Goal: Task Accomplishment & Management: Manage account settings

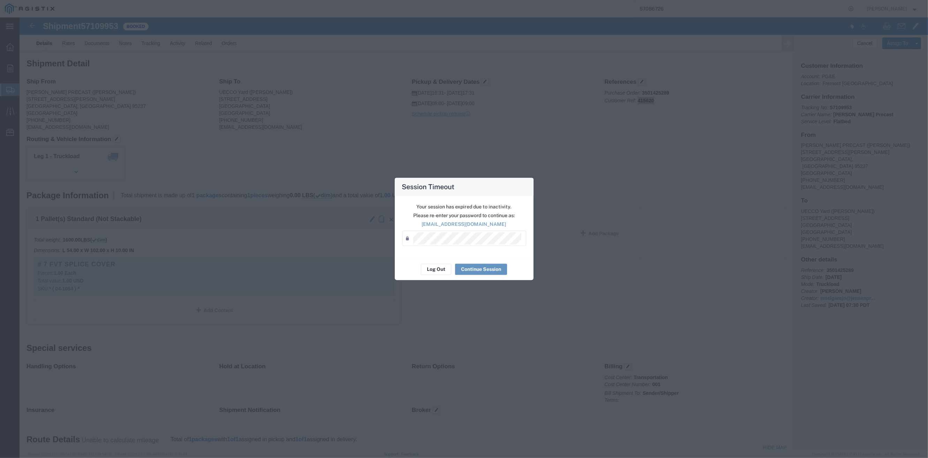
click at [919, 206] on div "Session Timeout Your session has expired due to inactivity. Please re-enter you…" at bounding box center [464, 229] width 928 height 458
click at [920, 218] on div "Session Timeout Your session has expired due to inactivity. Please re-enter you…" at bounding box center [464, 229] width 928 height 458
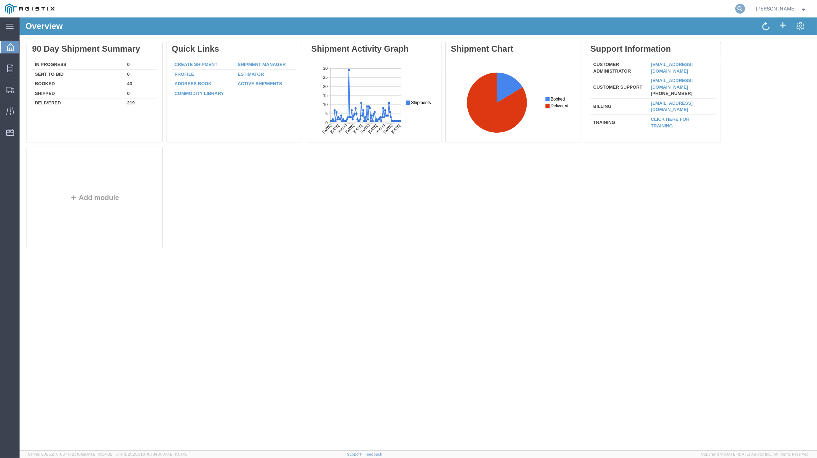
click at [744, 9] on icon at bounding box center [740, 9] width 10 height 10
paste input "56881458"
type input "56881458"
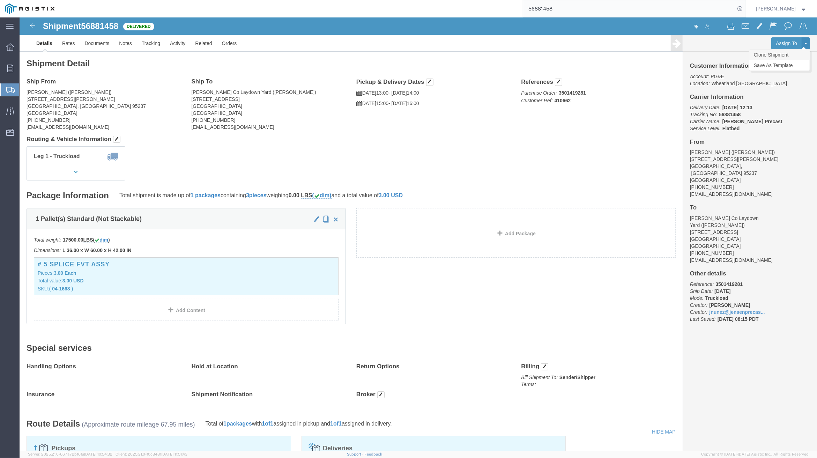
click link "Clone Shipment"
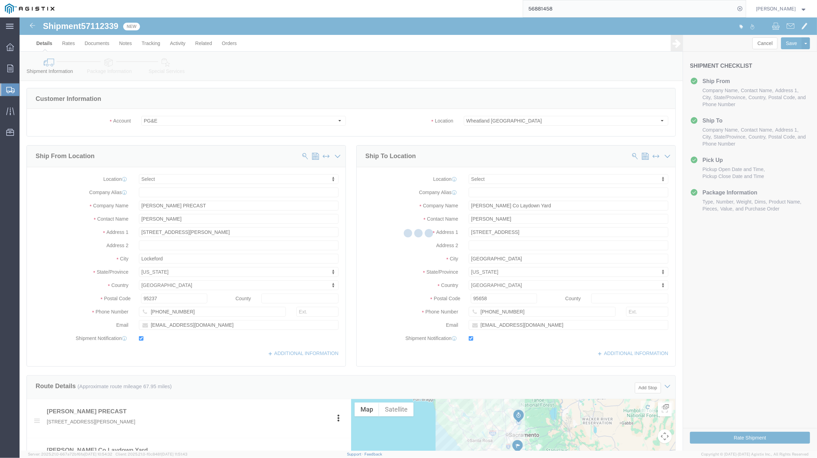
select select
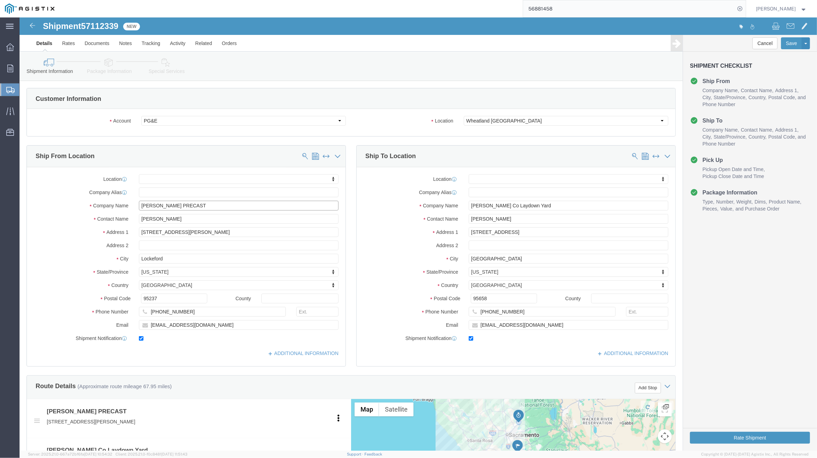
click input "[PERSON_NAME] PRECAST"
drag, startPoint x: 145, startPoint y: 202, endPoint x: 120, endPoint y: 204, distance: 25.2
click input "[PERSON_NAME]"
type input "ESME"
click p "- [PERSON_NAME] PRECAST - ([PERSON_NAME]) [STREET_ADDRESS][PERSON_NAME]"
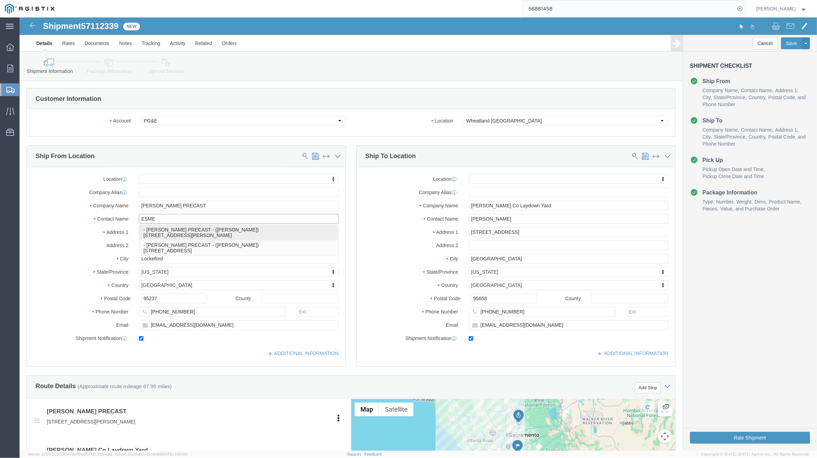
select select
type input "[PERSON_NAME]"
type input "[PHONE_NUMBER]"
type input "[EMAIL_ADDRESS][DOMAIN_NAME]"
select select "CA"
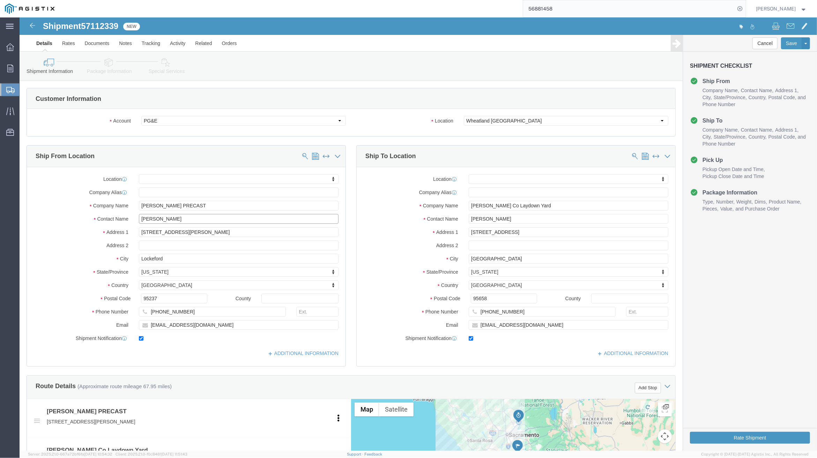
type input "[PERSON_NAME]"
click label "City"
drag, startPoint x: 779, startPoint y: 269, endPoint x: 775, endPoint y: 268, distance: 3.9
click div "Cancel Save Assign To Clone Shipment Save As Template Shipment Checklist Ship F…"
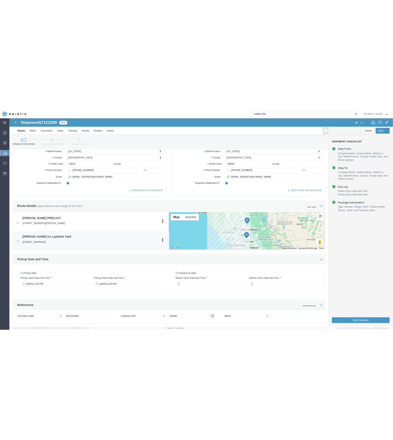
scroll to position [279, 0]
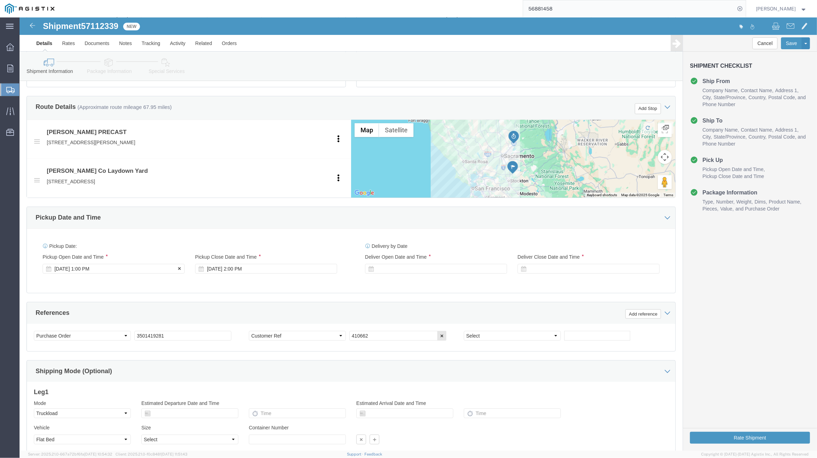
click div "[DATE] 1:00 PM"
click div "References Add reference Select Account Type Activity ID Airline Appointment Nu…"
click div
click button "Apply"
click div "Delivery Start Date Delivery Start Time Deliver Open Date and Time [DATE] 3:00 …"
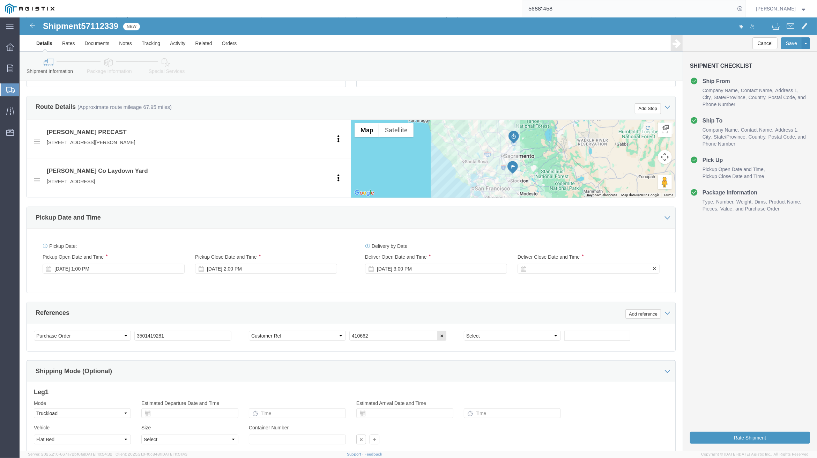
click div
click button "Apply"
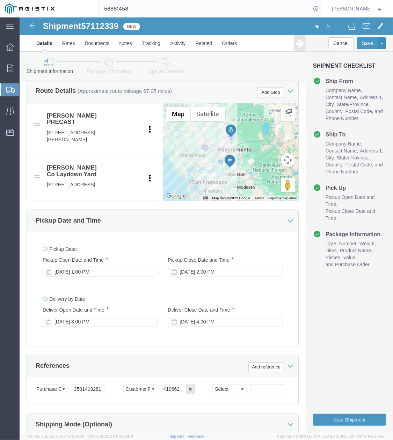
scroll to position [419, 0]
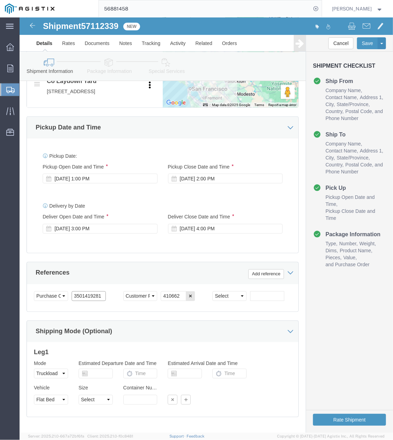
drag, startPoint x: 82, startPoint y: 311, endPoint x: 51, endPoint y: 313, distance: 31.8
click div "Select Account Type Activity ID Airline Appointment Number ASN Batch Request # …"
paste input "2365"
type input "3501423651"
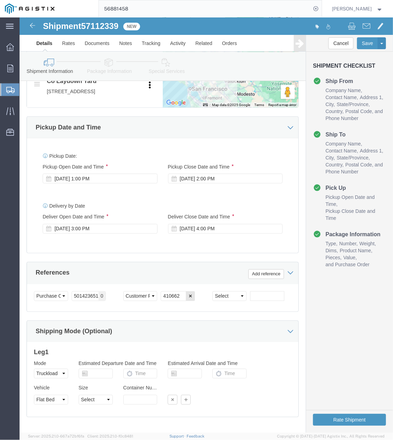
scroll to position [0, 0]
drag, startPoint x: 154, startPoint y: 311, endPoint x: 138, endPoint y: 314, distance: 15.6
click div "Select Account Type Activity ID Airline Appointment Number ASN Batch Request # …"
paste input "5498"
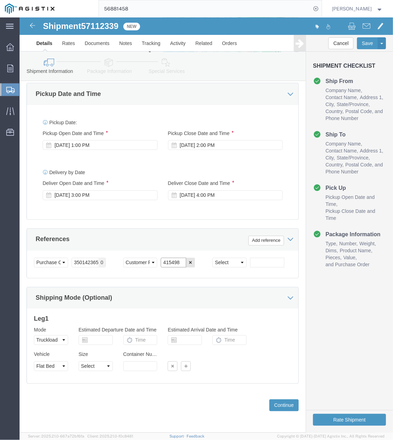
scroll to position [483, 0]
type input "415498"
click button "Continue"
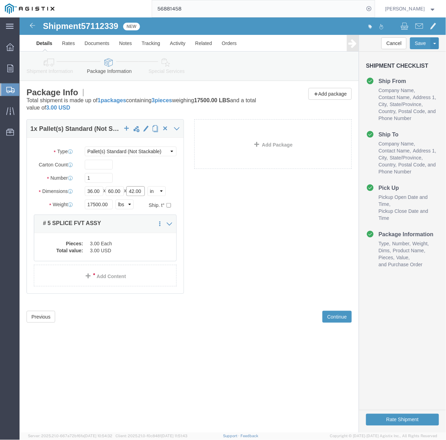
drag, startPoint x: 118, startPoint y: 177, endPoint x: 135, endPoint y: 177, distance: 17.4
click div "Length 36.00 x Width 60.00 x Height 42.00 Select cm ft in"
type input "4"
type input "54"
click dd "3.00 Each"
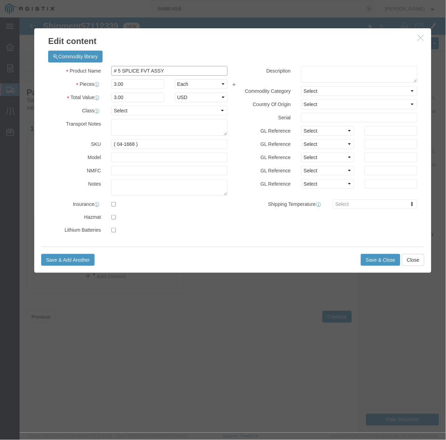
drag, startPoint x: 129, startPoint y: 51, endPoint x: 121, endPoint y: 53, distance: 7.9
click input "# 5 SPLICE FVT ASSY"
click input "# 5 SPLICE IVT HVT ASSY"
type input "# 5 SPLICE IVT + HVT ASSY"
drag, startPoint x: 114, startPoint y: 126, endPoint x: 132, endPoint y: 136, distance: 20.0
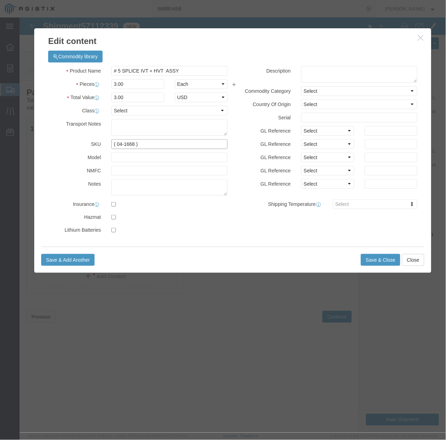
click div "Product Name # 5 SPLICE IVT + HVT ASSY Pieces 3.00 Select Bag Barrels 100Board …"
drag, startPoint x: 115, startPoint y: 126, endPoint x: 104, endPoint y: 130, distance: 11.6
click input "( 04-1668 )"
click input "( 04-1612 )"
click input "( 04-1612 )(02-5601)"
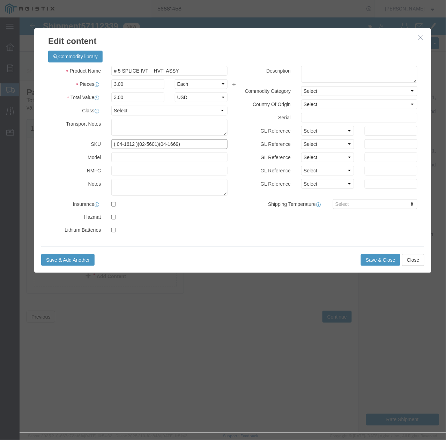
type input "( 04-1612 )(02-5601)(04-1669)"
drag, startPoint x: 116, startPoint y: 71, endPoint x: 68, endPoint y: 68, distance: 47.9
click div "Pieces 3.00 Select Bag Barrels 100Board Feet Bottle Box Blister Pack Carats Can…"
type input "4"
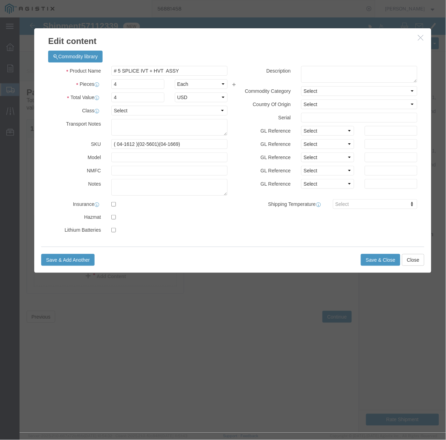
click label "Model"
click button "Save & Close"
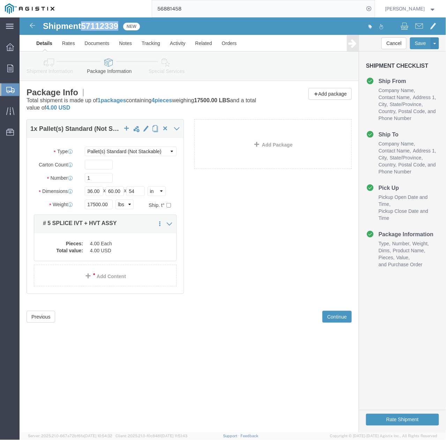
drag, startPoint x: 63, startPoint y: 8, endPoint x: 100, endPoint y: 5, distance: 37.4
click h1 "Shipment 57112339"
copy span "57112339"
click button "Rate Shipment"
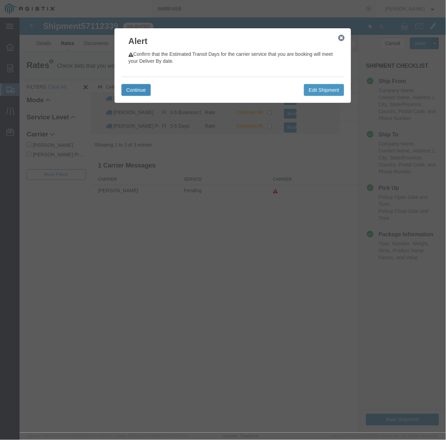
click at [140, 89] on button "Continue" at bounding box center [135, 90] width 29 height 12
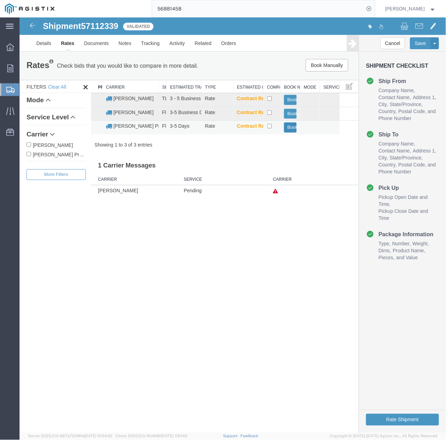
click at [286, 128] on button "Book" at bounding box center [290, 127] width 13 height 10
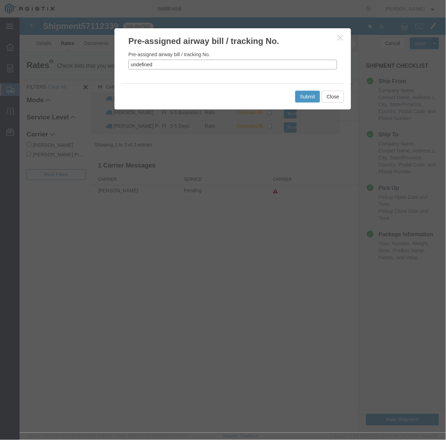
drag, startPoint x: 151, startPoint y: 63, endPoint x: 120, endPoint y: 64, distance: 31.4
click at [120, 64] on div "Pre-assigned airway bill / tracking No. undefined" at bounding box center [232, 65] width 237 height 36
paste input "57112339"
type input "57112339"
click at [314, 99] on button "Submit" at bounding box center [307, 96] width 25 height 12
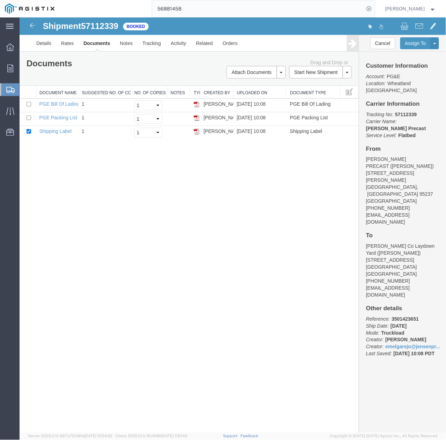
drag, startPoint x: 51, startPoint y: 225, endPoint x: 96, endPoint y: 203, distance: 50.9
click at [52, 225] on div "Shipment 57112339 3 of 3 Booked Details Rates Documents Notes Tracking Activity…" at bounding box center [232, 224] width 426 height 415
click at [50, 43] on link "Details" at bounding box center [43, 43] width 25 height 17
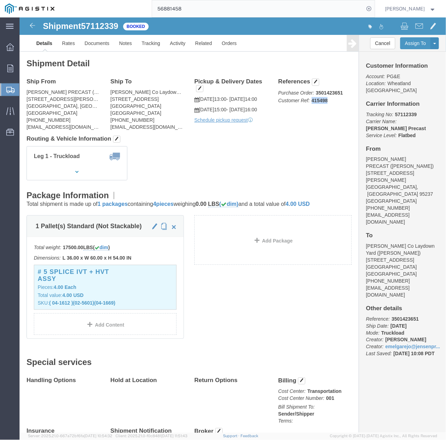
drag, startPoint x: 310, startPoint y: 83, endPoint x: 308, endPoint y: 87, distance: 4.7
click p "Purchase Order: 3501423651 Customer Ref: 415498"
copy b "415498"
click div "Leg 1 - Truckload Vehicle 1: Flat Bed Number of trucks: 1"
drag, startPoint x: 100, startPoint y: 10, endPoint x: 63, endPoint y: 13, distance: 37.1
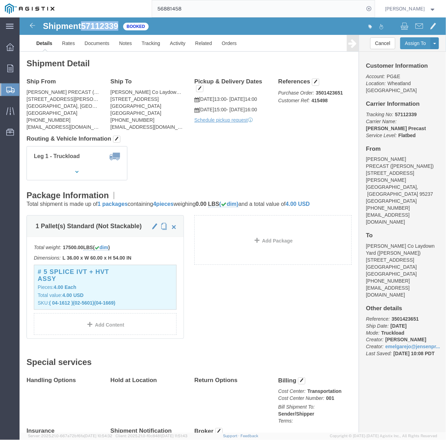
click h1 "Shipment 57112339"
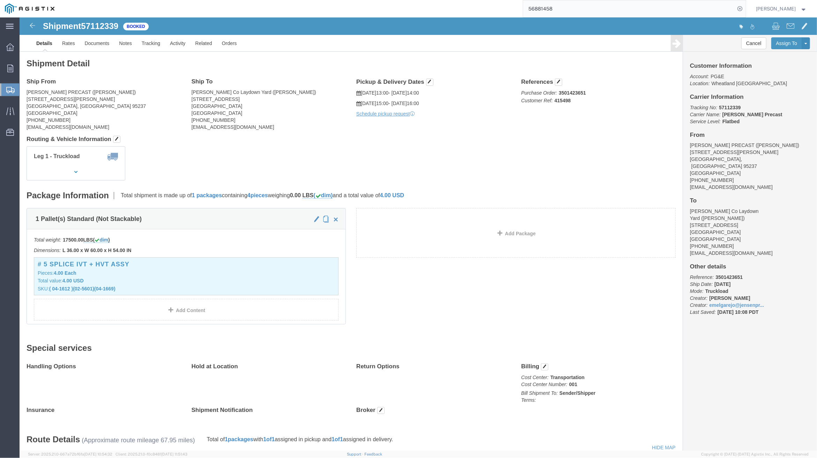
click address "[PERSON_NAME] ([PERSON_NAME]) [STREET_ADDRESS][PERSON_NAME] [PHONE_NUMBER] [EMA…"
